Goal: Transaction & Acquisition: Book appointment/travel/reservation

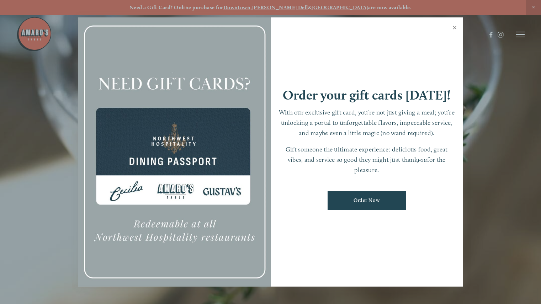
click at [454, 26] on link "Close" at bounding box center [455, 28] width 14 height 20
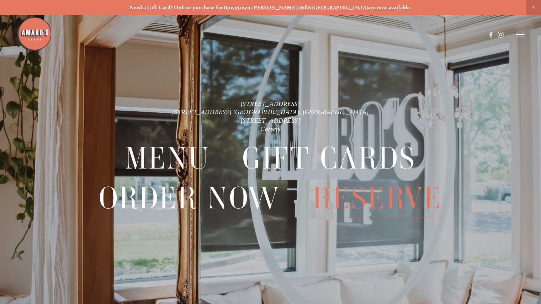
click at [361, 198] on span "Reserve" at bounding box center [377, 198] width 129 height 39
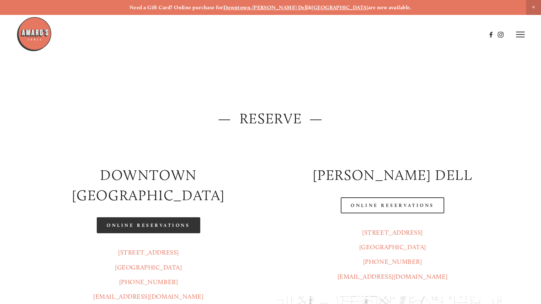
click at [183, 217] on link "Online Reservations" at bounding box center [148, 225] width 103 height 16
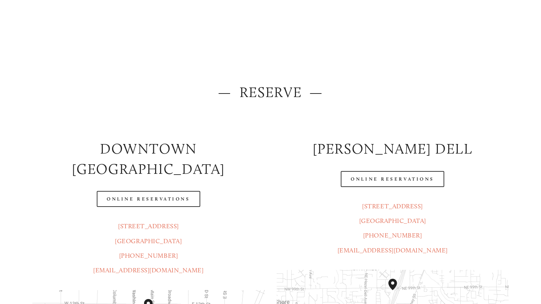
scroll to position [71, 0]
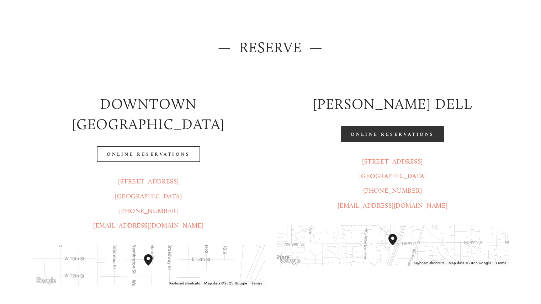
click at [416, 133] on link "Online Reservations" at bounding box center [392, 134] width 103 height 16
